Goal: Task Accomplishment & Management: Complete application form

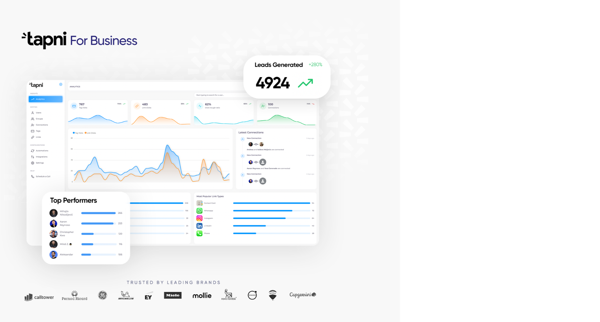
click at [0, 322] on com-1password-button at bounding box center [0, 322] width 0 height 0
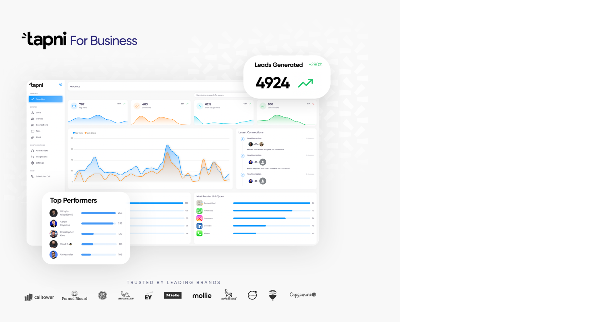
click at [0, 322] on com-1password-button at bounding box center [0, 322] width 0 height 0
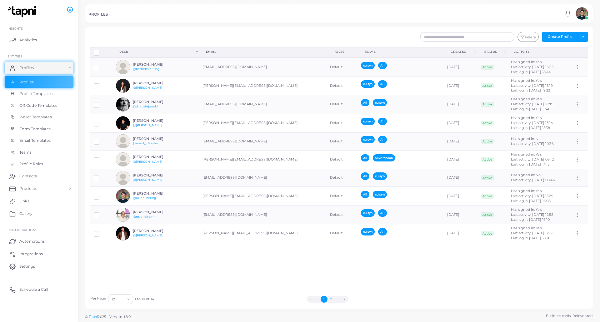
click at [332, 301] on button "2" at bounding box center [331, 299] width 7 height 7
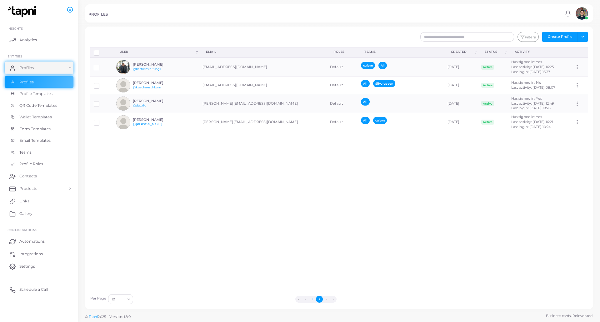
click at [313, 301] on button "1" at bounding box center [312, 299] width 7 height 7
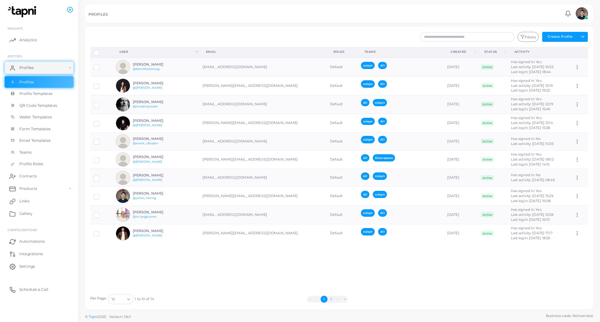
click at [331, 300] on button "2" at bounding box center [331, 299] width 7 height 7
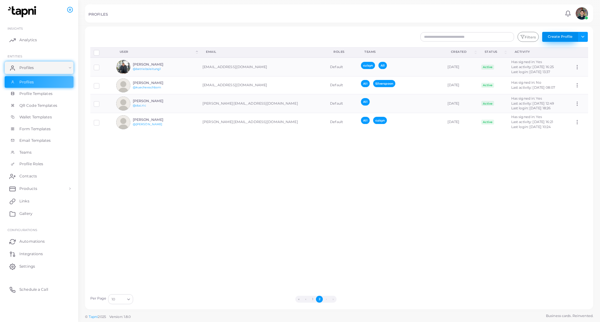
click at [573, 34] on button "Create Profile" at bounding box center [560, 37] width 36 height 10
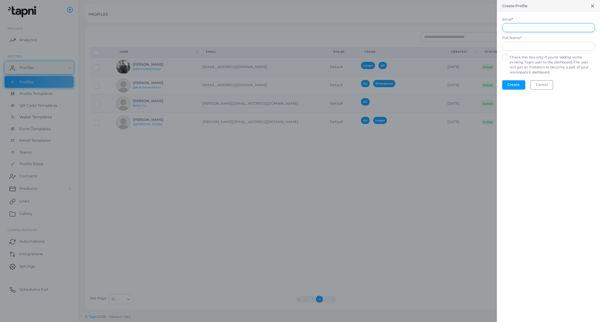
click at [528, 26] on input "Email *" at bounding box center [548, 27] width 93 height 9
click at [194, 231] on div at bounding box center [300, 161] width 600 height 322
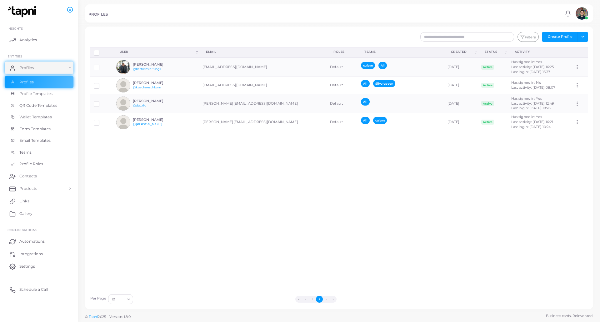
click at [333, 218] on div "Disconnect Profiles Delete Profile Show Selections Download QRs User (Click to …" at bounding box center [339, 169] width 505 height 244
